Goal: Task Accomplishment & Management: Manage account settings

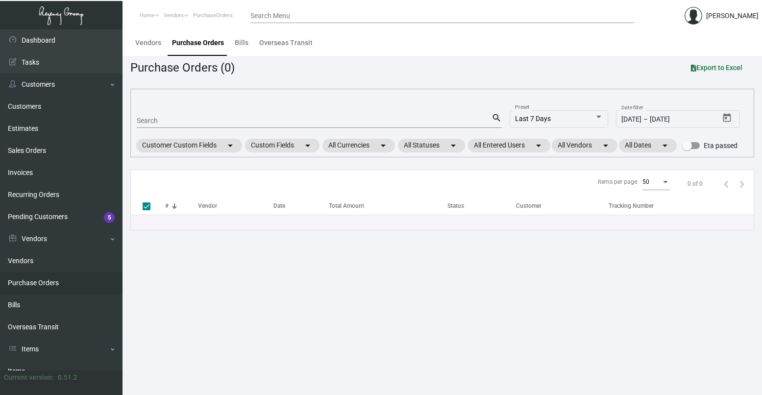
click at [204, 120] on input "Search" at bounding box center [314, 121] width 355 height 8
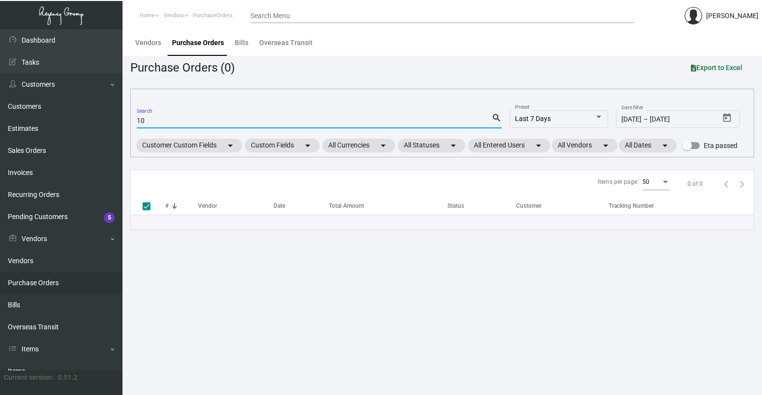
type input "108"
type input "1085"
checkbox input "false"
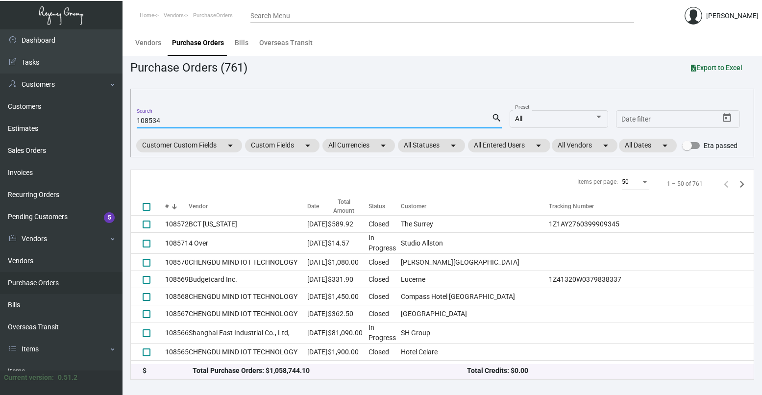
type input "108534"
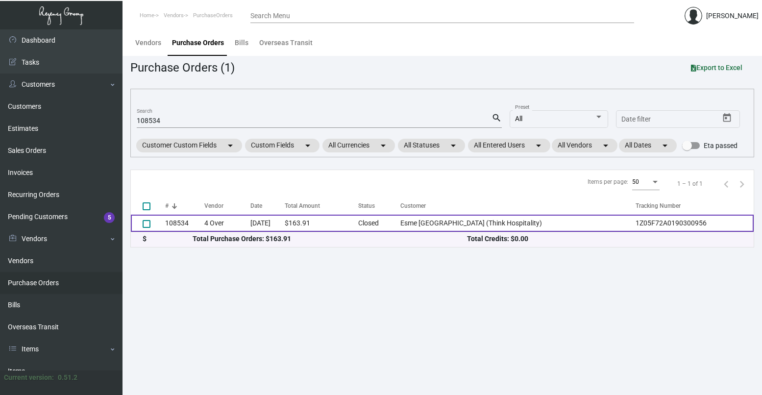
click at [240, 222] on td "4 Over" at bounding box center [227, 223] width 47 height 17
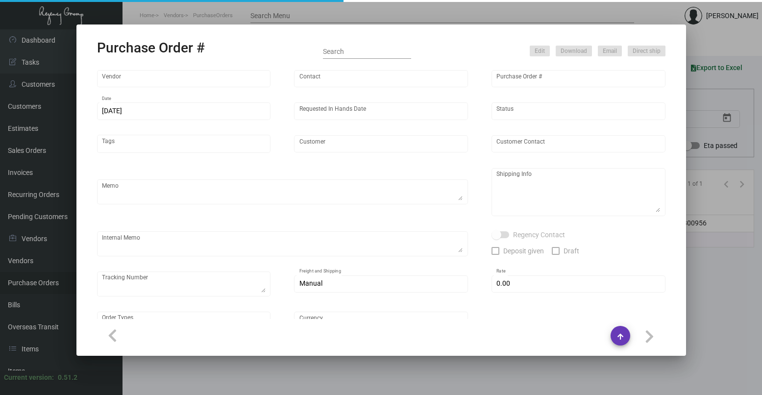
type input "4 Over"
type input "108534"
type input "[DATE]"
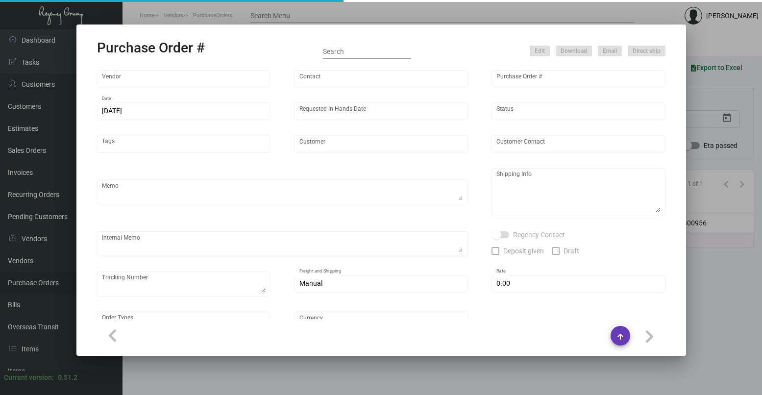
type input "Esme [GEOGRAPHIC_DATA] (Think Hospitality)"
type input "[PERSON_NAME]"
type textarea "Esme [GEOGRAPHIC_DATA] (Think Hospitality) - [PERSON_NAME] [STREET_ADDRESS][US_…"
type textarea "Customer approval email attached~ // No free local delivery so will drop ship t…"
type textarea "1Z05F72A0190300956"
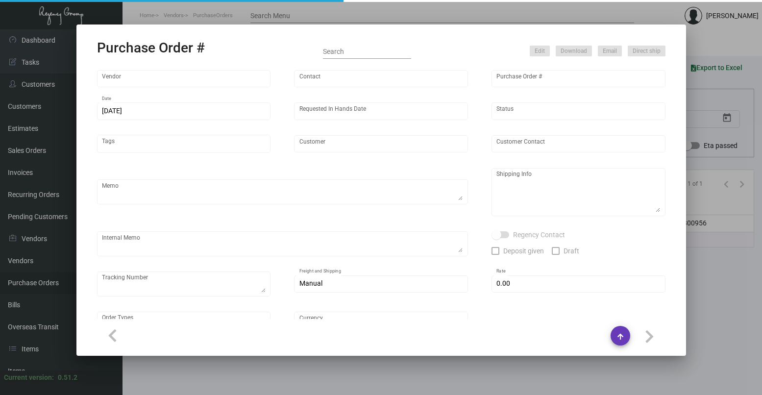
type input "$ 0.00"
type input "United States Dollar $"
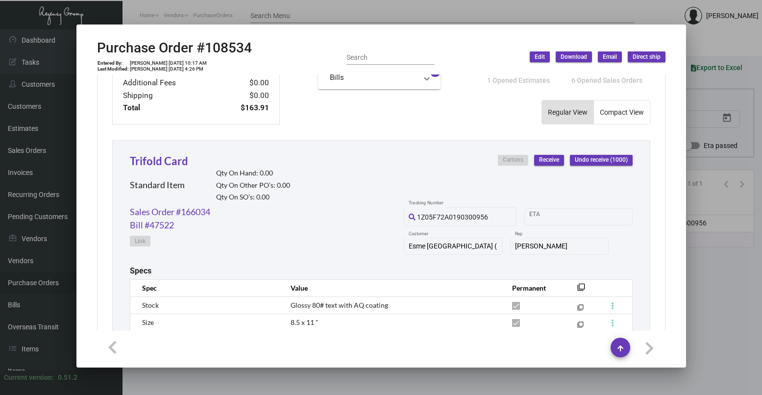
scroll to position [539, 0]
